Goal: Information Seeking & Learning: Learn about a topic

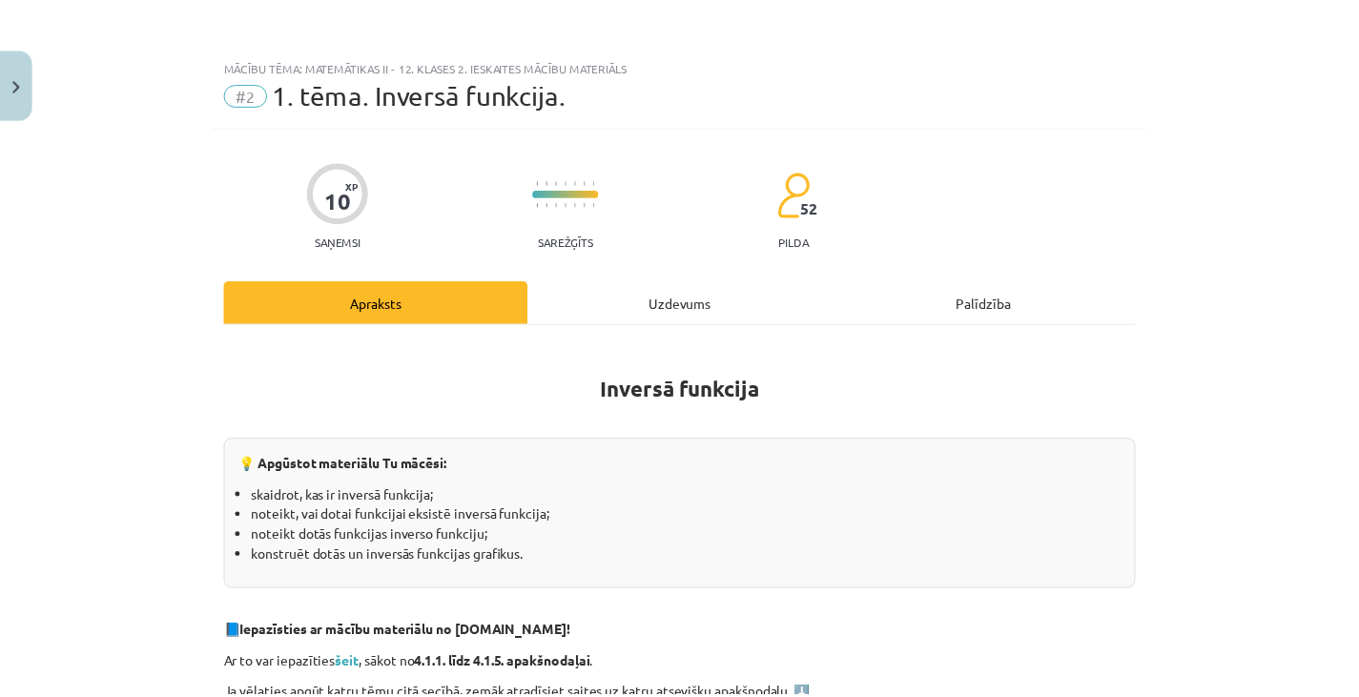
scroll to position [612, 0]
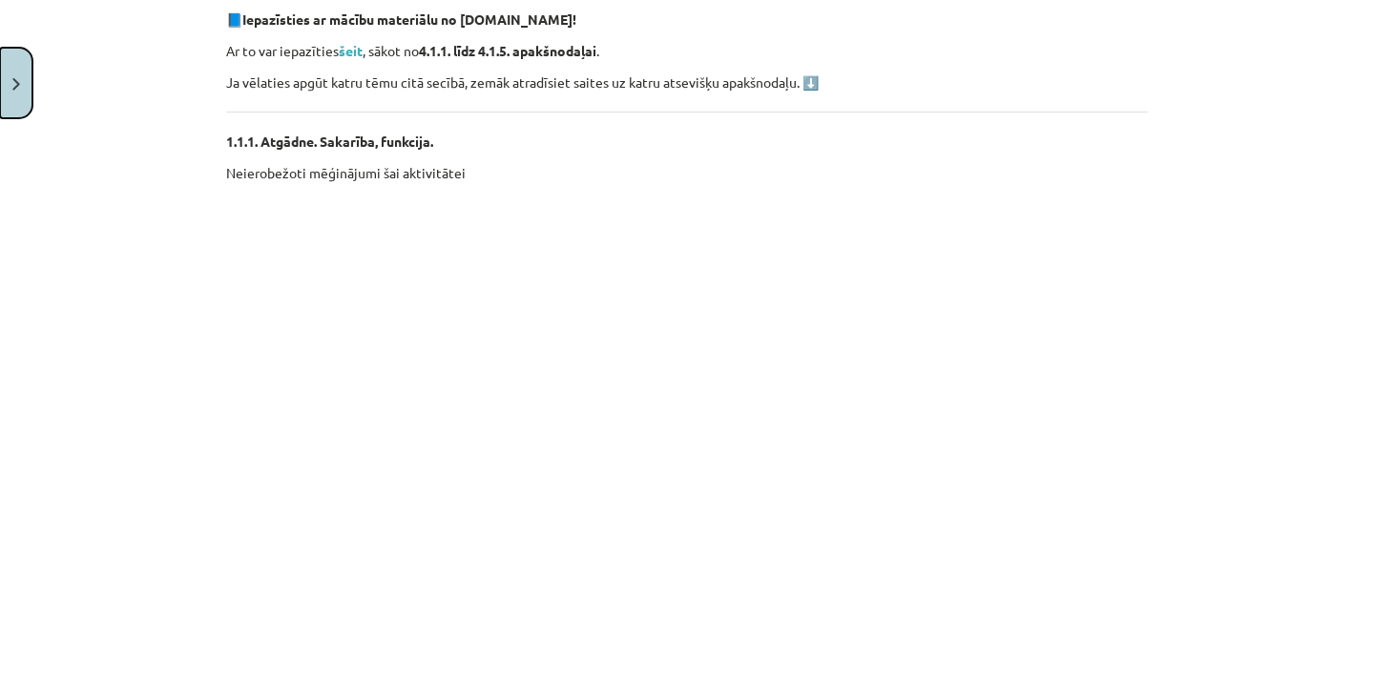
click at [22, 85] on button "Close" at bounding box center [16, 83] width 32 height 71
click at [94, 114] on div "Mācību tēma: Matemātikas ii - 12. klases 2. ieskaites mācību materiāls #2 1. tē…" at bounding box center [687, 348] width 1374 height 697
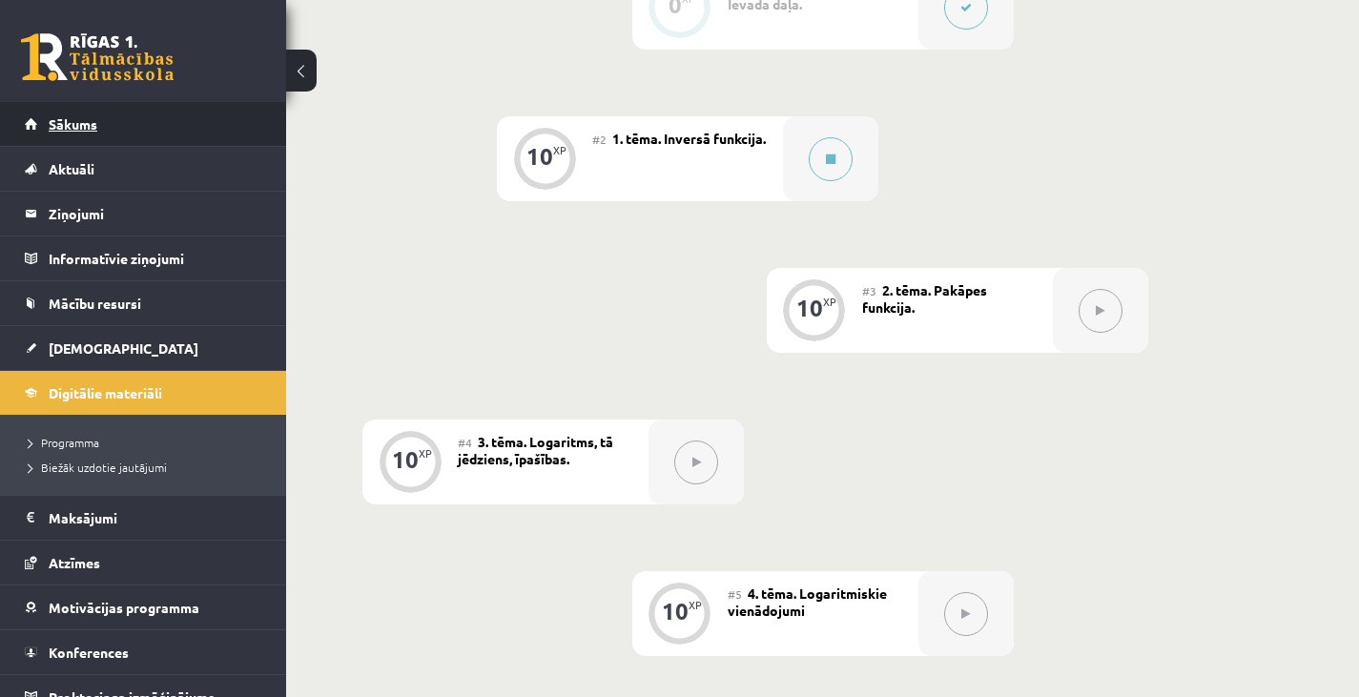
click at [101, 122] on link "Sākums" at bounding box center [144, 124] width 238 height 44
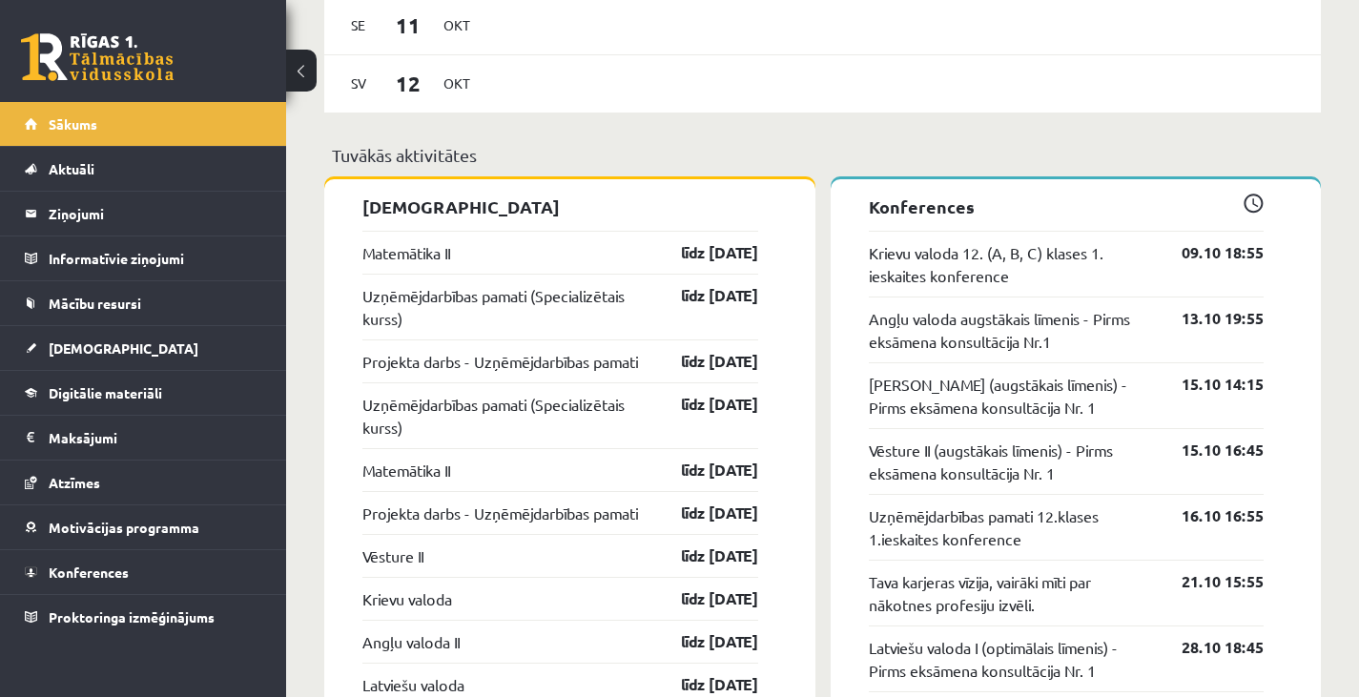
scroll to position [1403, 0]
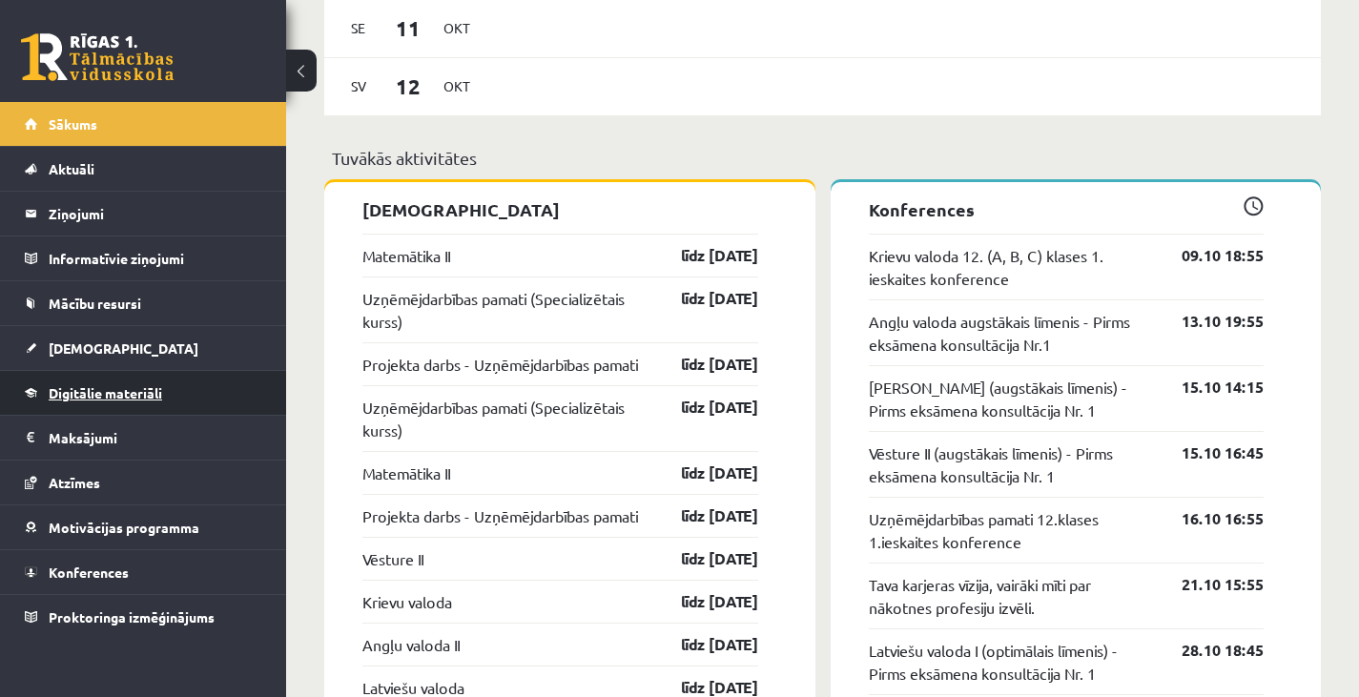
click at [172, 380] on link "Digitālie materiāli" at bounding box center [144, 393] width 238 height 44
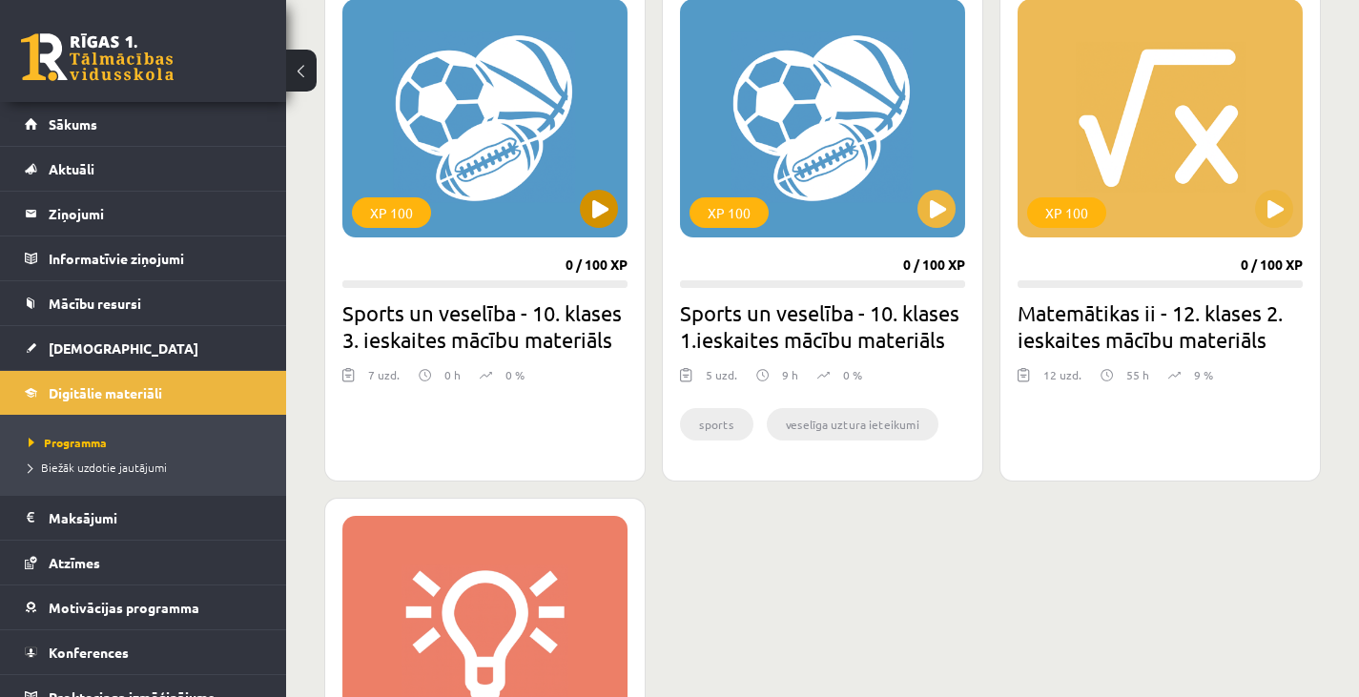
scroll to position [1773, 0]
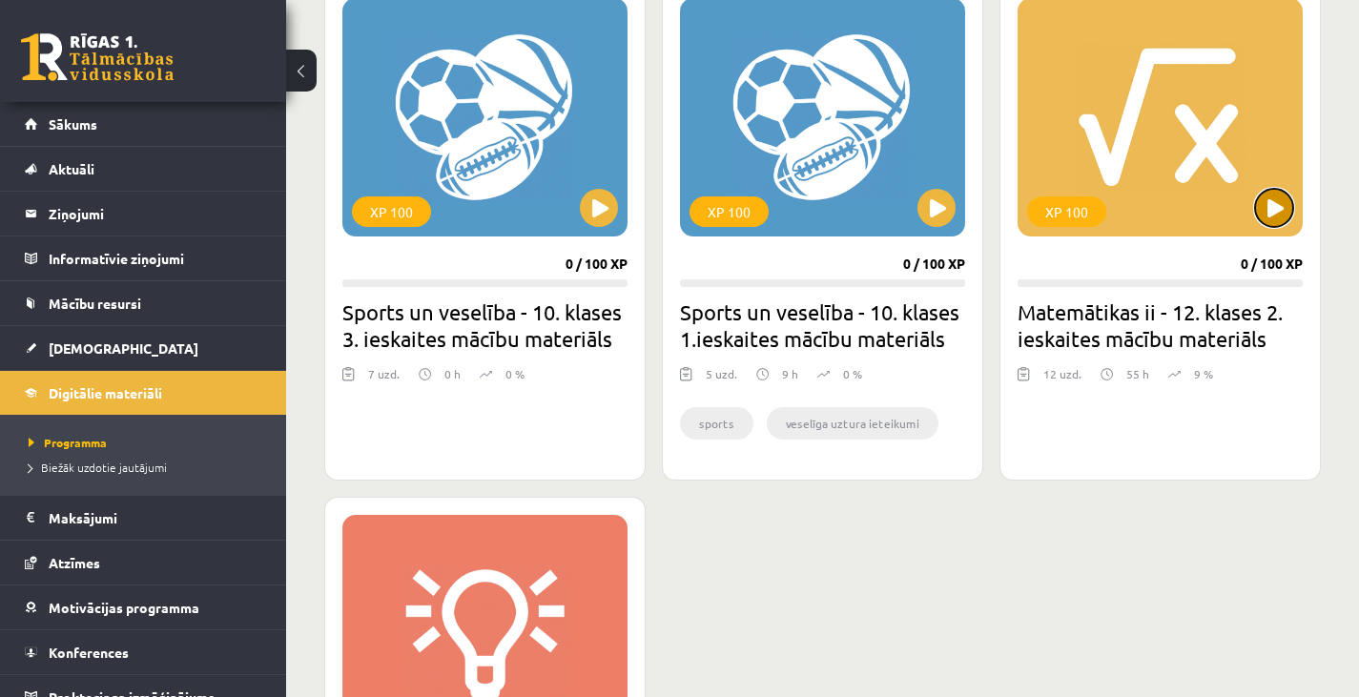
click at [1283, 219] on button at bounding box center [1274, 208] width 38 height 38
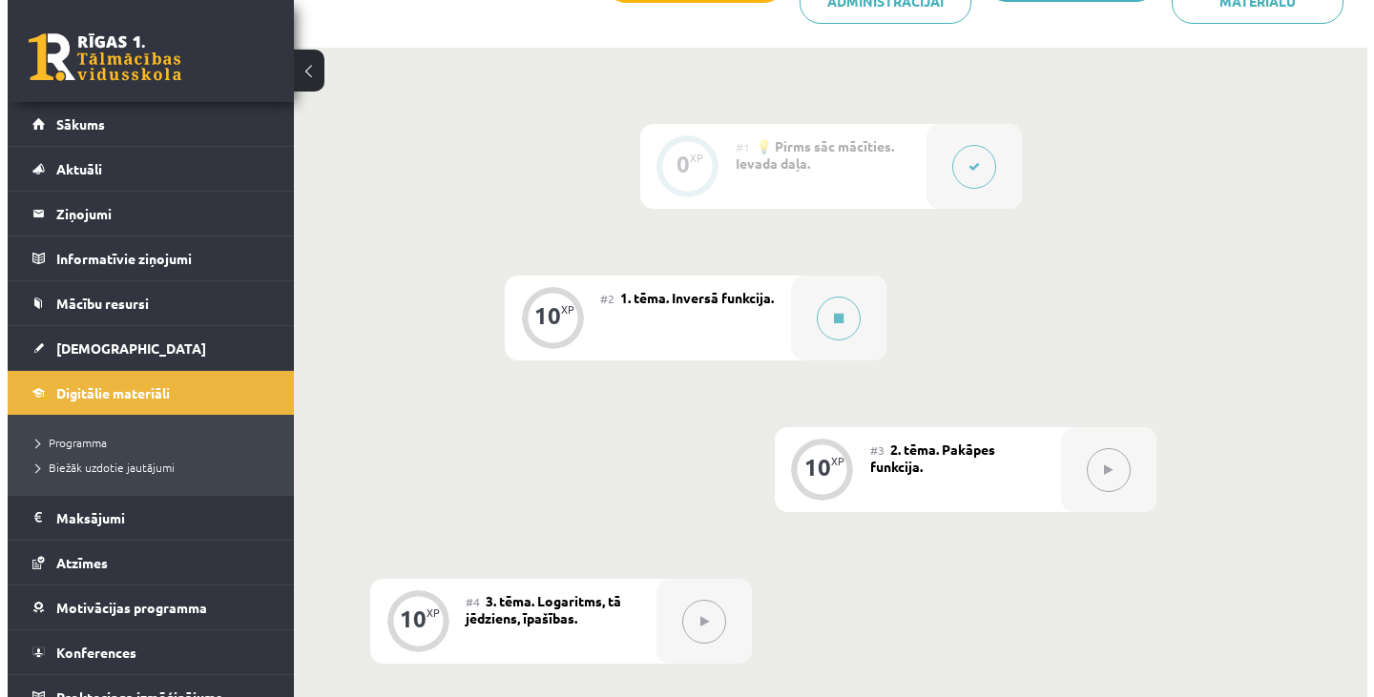
scroll to position [408, 0]
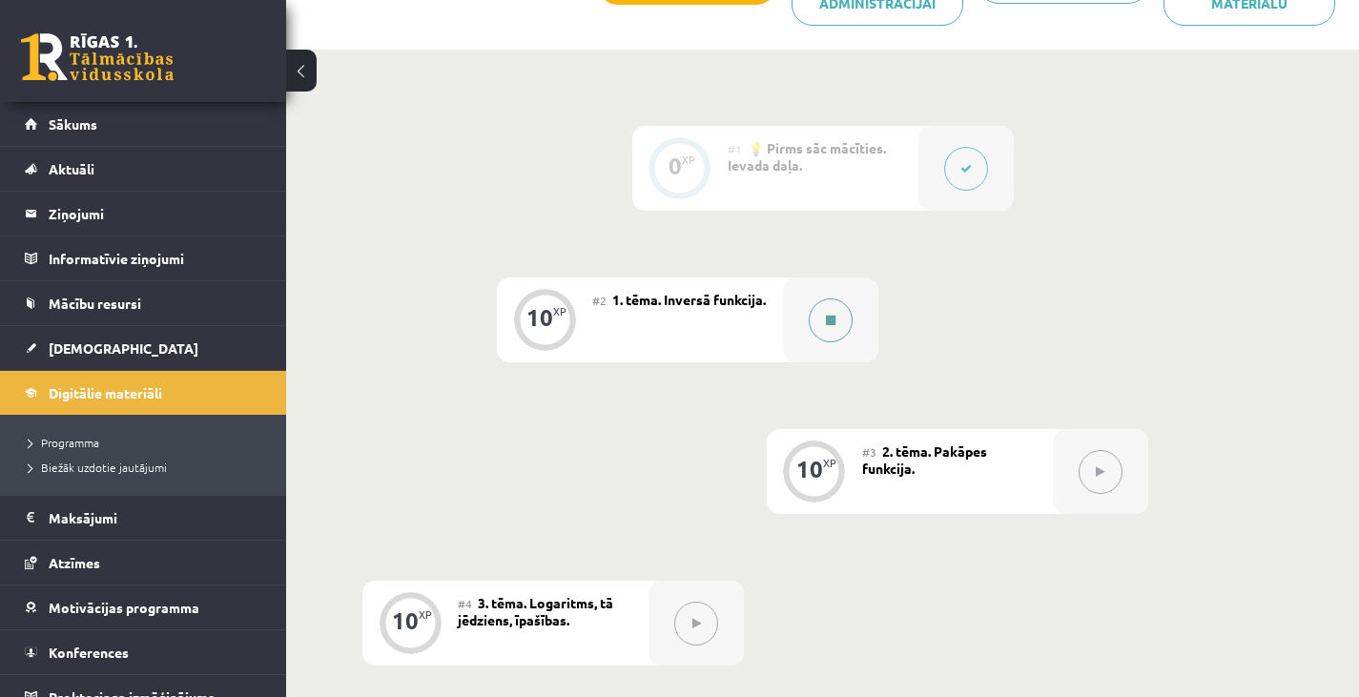
click at [823, 321] on button at bounding box center [831, 321] width 44 height 44
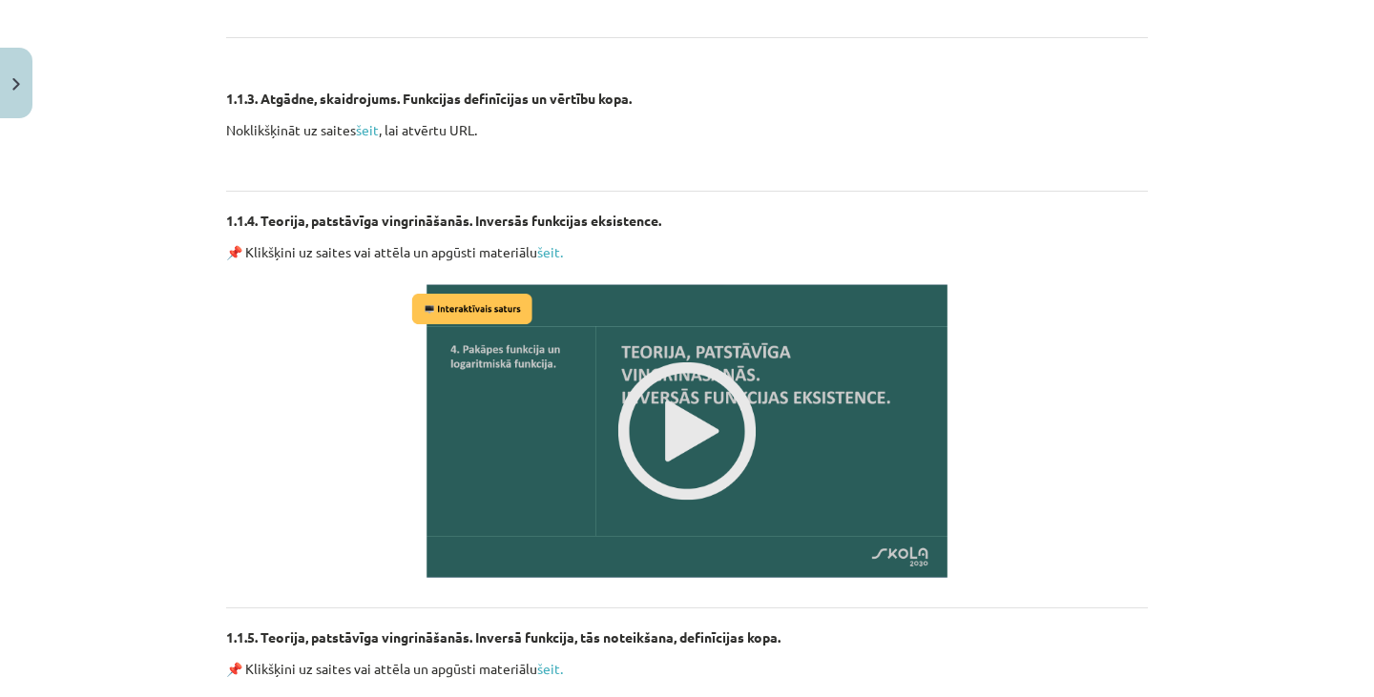
scroll to position [1822, 0]
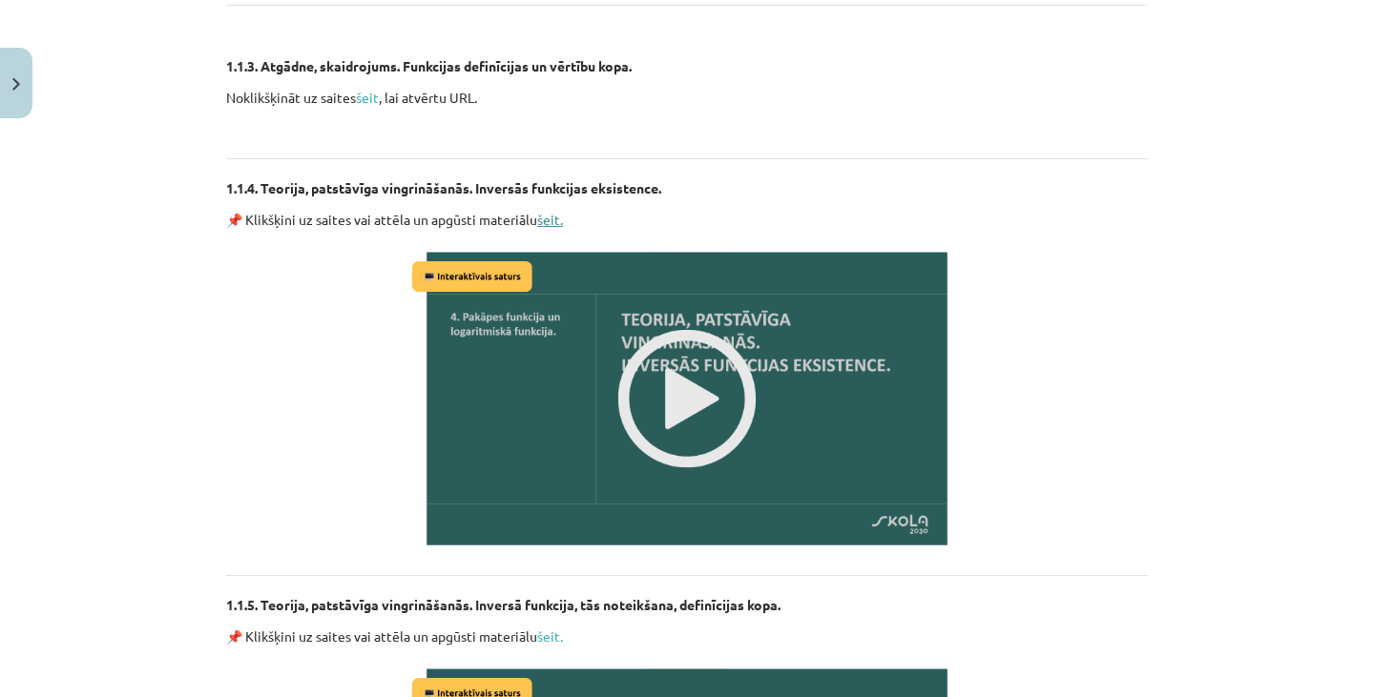
click at [545, 223] on link "šeit." at bounding box center [550, 219] width 26 height 17
